Goal: Navigation & Orientation: Understand site structure

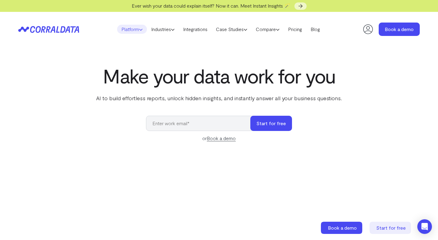
click at [129, 29] on link "Platform" at bounding box center [132, 29] width 30 height 9
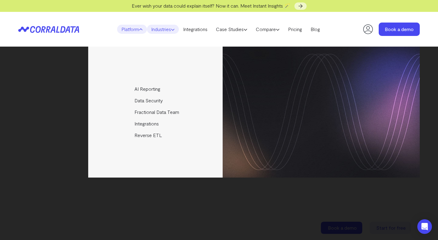
click at [159, 33] on link "Industries" at bounding box center [163, 29] width 32 height 9
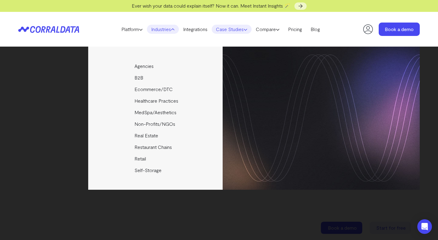
click at [234, 30] on link "Case Studies" at bounding box center [232, 29] width 40 height 9
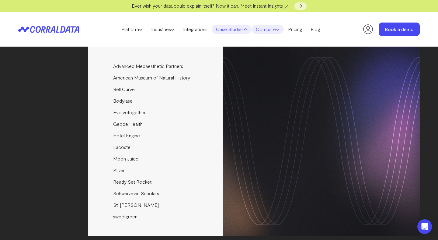
click at [272, 33] on link "Compare" at bounding box center [268, 29] width 32 height 9
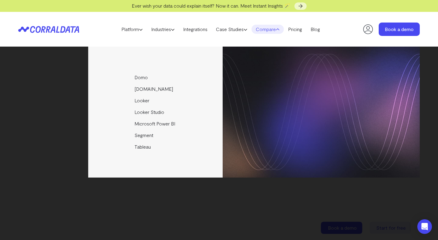
click at [53, 119] on div "Domo Funnel.io Looker Looker Studio Microsoft Power BI Segment Tableau" at bounding box center [219, 112] width 402 height 131
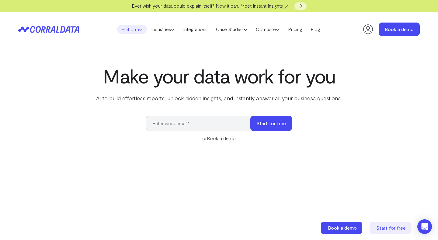
click at [125, 27] on link "Platform" at bounding box center [132, 29] width 30 height 9
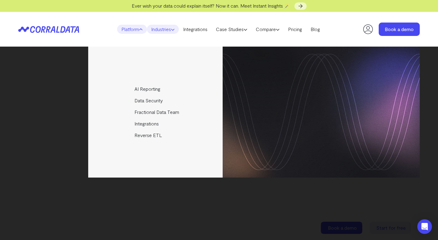
click at [155, 29] on link "Industries" at bounding box center [163, 29] width 32 height 9
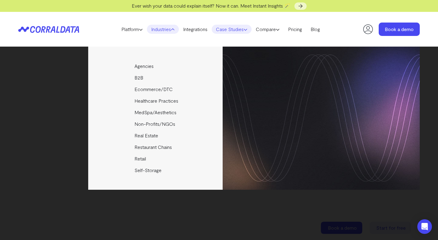
click at [238, 32] on link "Case Studies" at bounding box center [232, 29] width 40 height 9
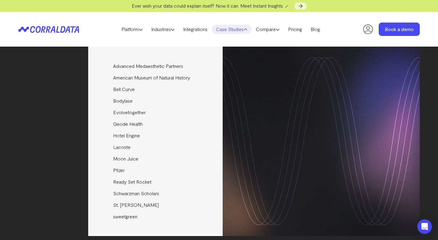
click at [238, 32] on link "Case Studies" at bounding box center [232, 29] width 40 height 9
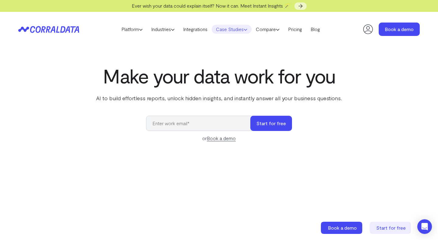
click at [238, 32] on link "Case Studies" at bounding box center [232, 29] width 40 height 9
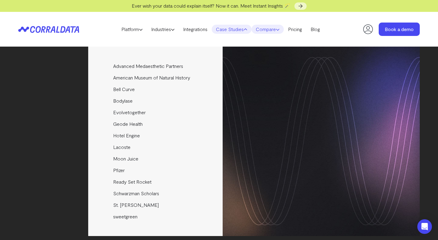
click at [278, 32] on link "Compare" at bounding box center [268, 29] width 32 height 9
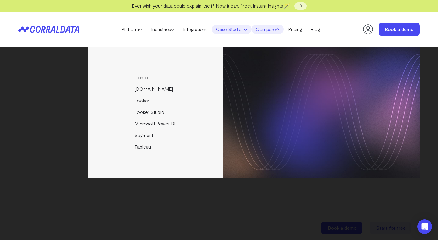
click at [234, 30] on link "Case Studies" at bounding box center [232, 29] width 40 height 9
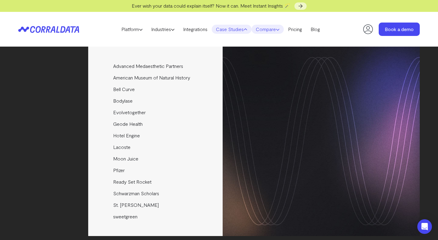
click at [273, 33] on link "Compare" at bounding box center [268, 29] width 32 height 9
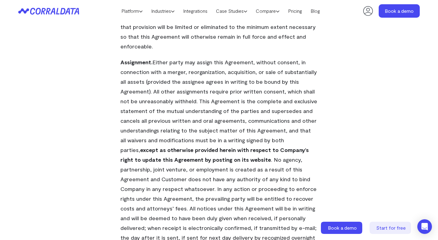
scroll to position [4335, 0]
